Goal: Transaction & Acquisition: Purchase product/service

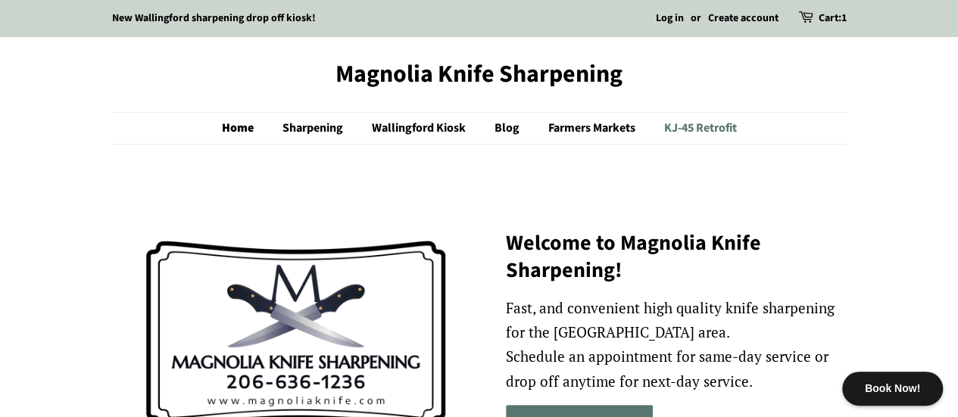
click at [690, 125] on link "KJ-45 Retrofit" at bounding box center [695, 128] width 84 height 31
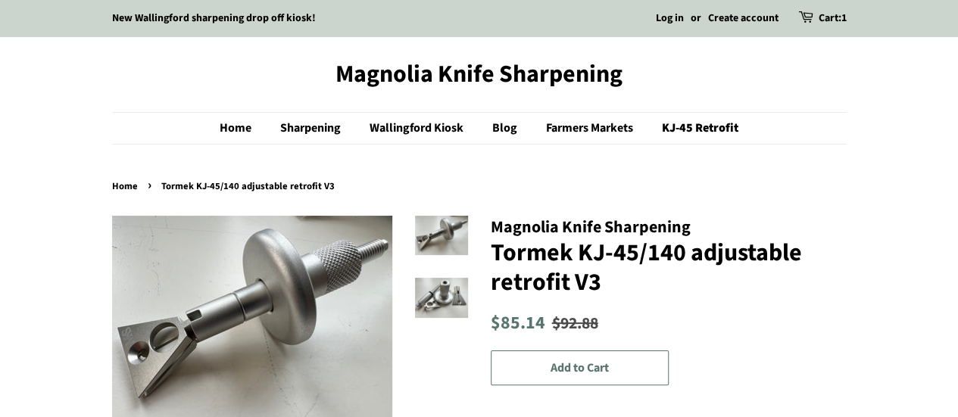
click at [824, 15] on link "Cart: 1" at bounding box center [832, 19] width 28 height 18
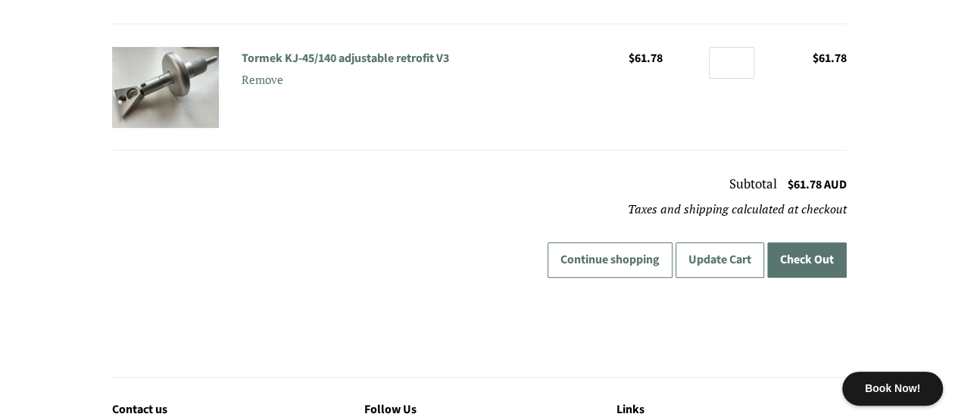
scroll to position [213, 0]
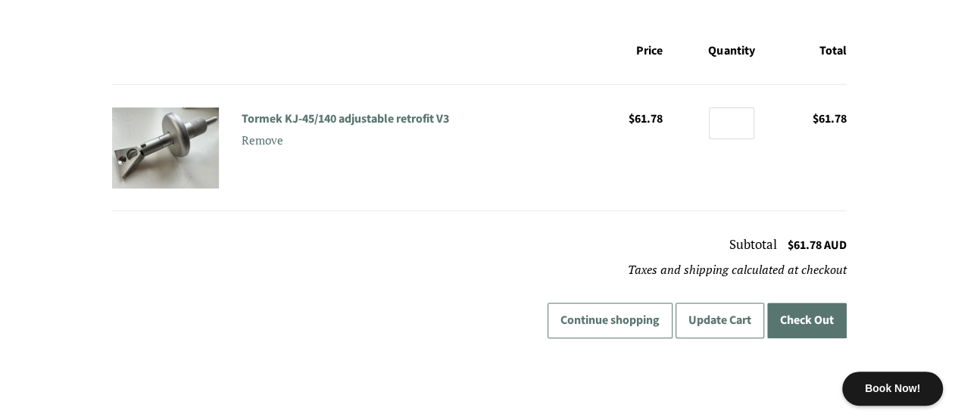
click at [808, 319] on button "Check Out" at bounding box center [806, 321] width 79 height 36
